Goal: Information Seeking & Learning: Understand process/instructions

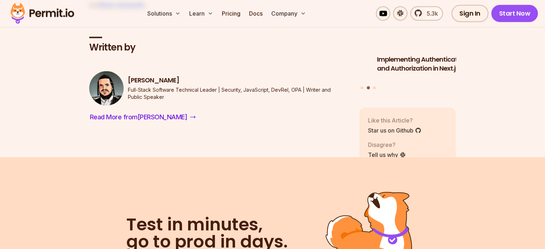
scroll to position [4110, 0]
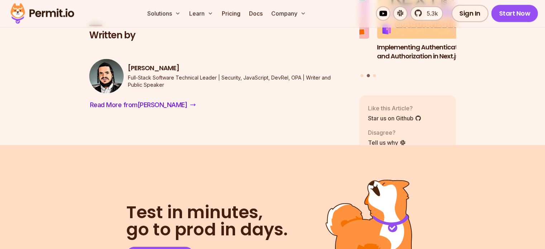
scroll to position [4124, 0]
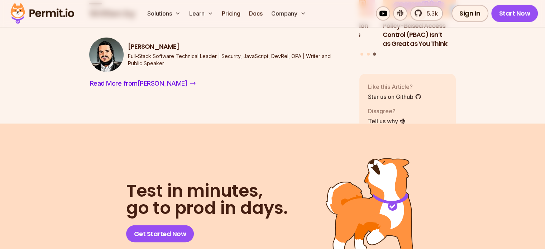
scroll to position [4147, 0]
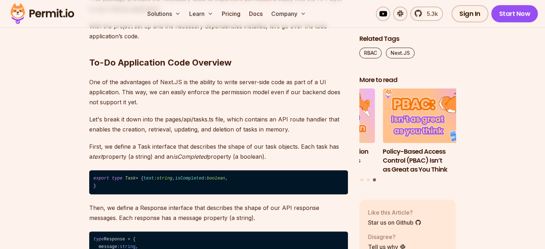
scroll to position [986, 0]
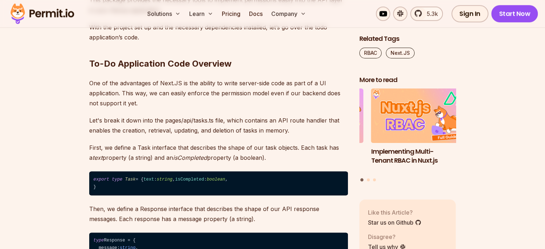
scroll to position [513, 0]
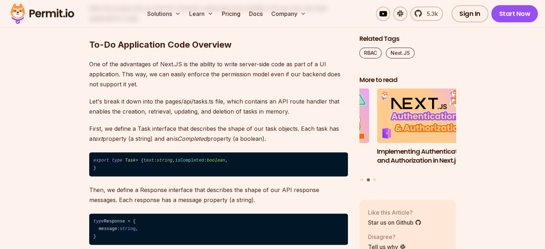
click at [203, 113] on p "Let's break it down into the pages/api/tasks.ts file, which contains an API rou…" at bounding box center [218, 106] width 259 height 20
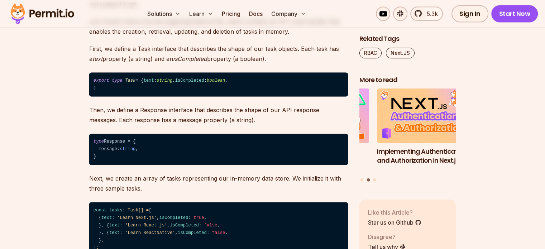
scroll to position [1086, 0]
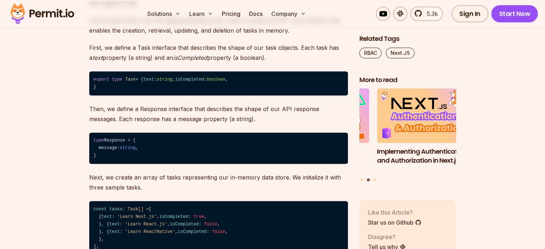
click at [297, 63] on p "First, we define a Task interface that describes the shape of our task objects.…" at bounding box center [218, 53] width 259 height 20
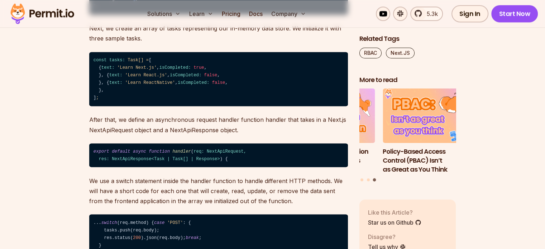
scroll to position [1236, 0]
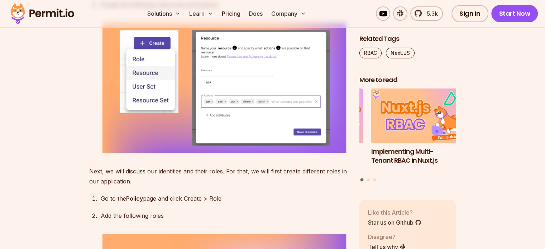
scroll to position [2395, 0]
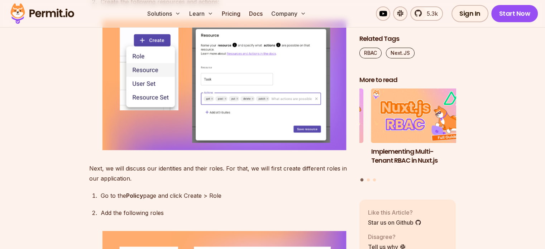
click at [287, 86] on ol "Go to the Policy page and click Create > Resource Create the following resource…" at bounding box center [218, 66] width 259 height 173
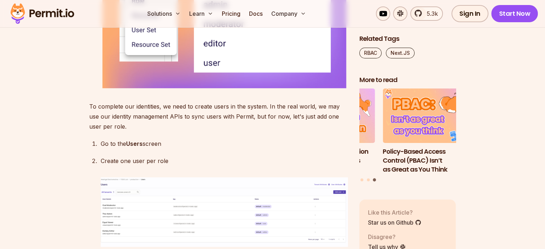
scroll to position [2671, 0]
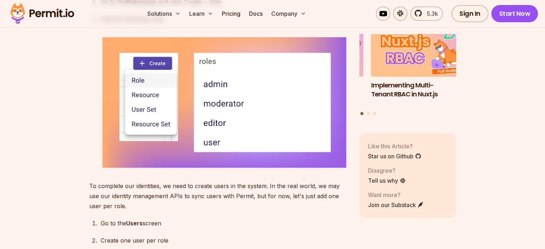
scroll to position [2590, 0]
